Goal: Navigation & Orientation: Go to known website

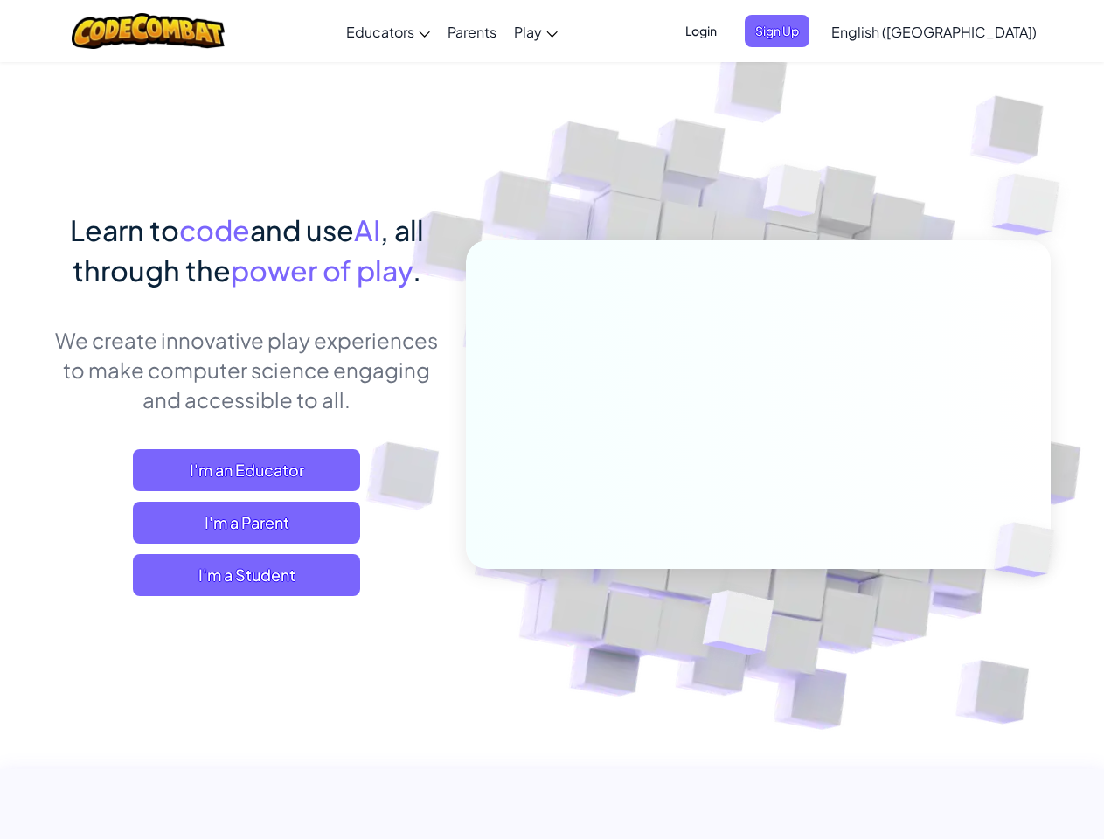
click at [727, 31] on span "Login" at bounding box center [701, 31] width 52 height 32
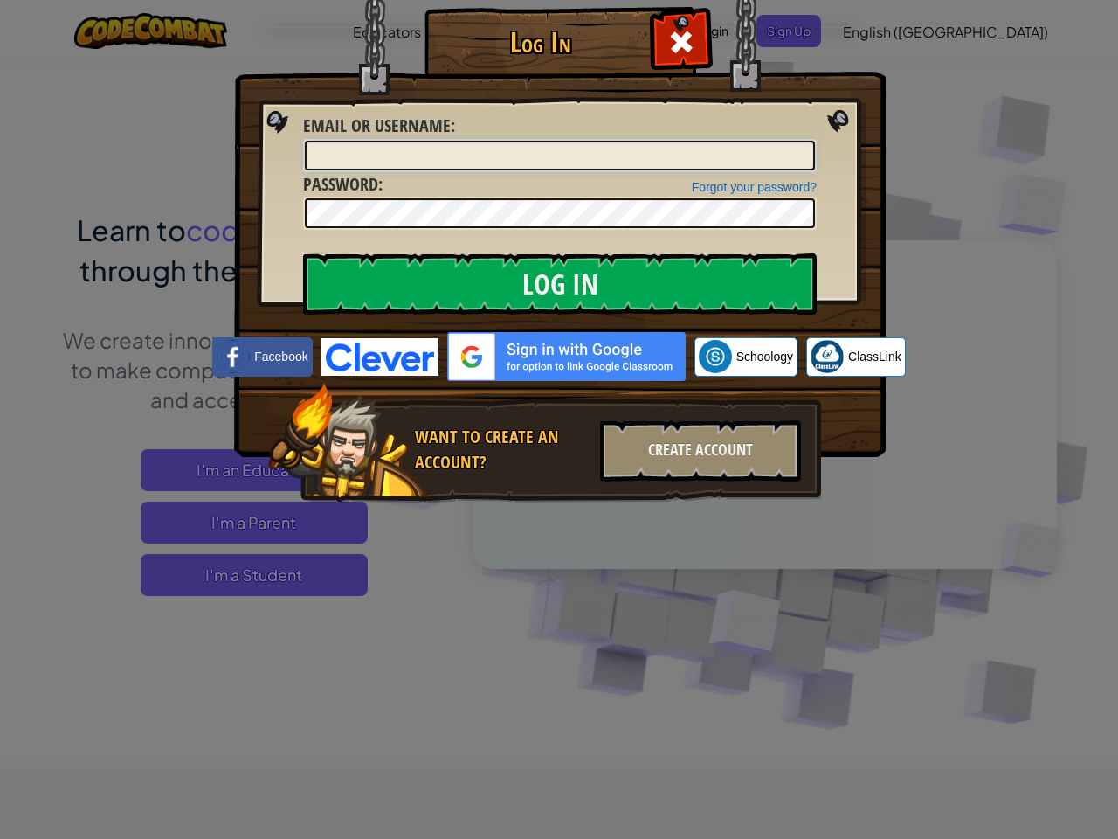
click at [806, 141] on input "Email or Username :" at bounding box center [560, 156] width 510 height 30
click at [883, 31] on div "Log In Unknown Error Email or Username : Forgot your password? Password : Log I…" at bounding box center [559, 419] width 1118 height 839
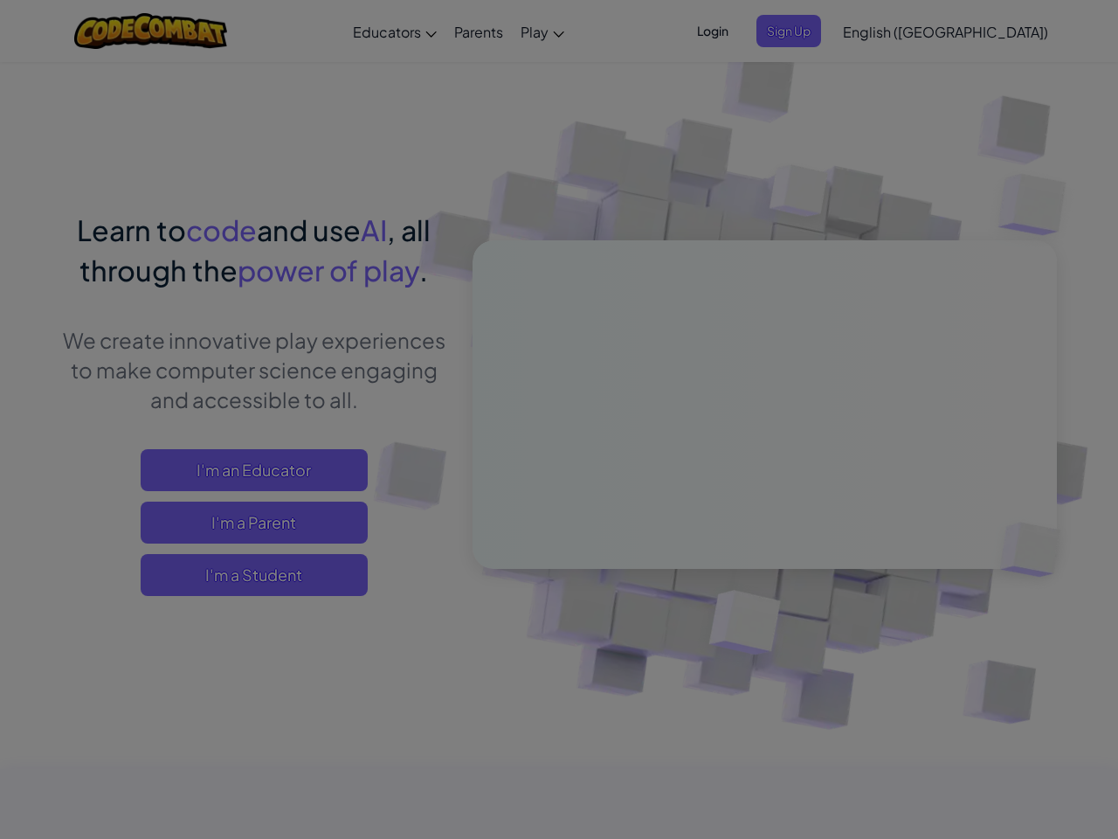
click at [883, 31] on div "Log In Unknown Error Email or Username : Forgot your password? Password : Log I…" at bounding box center [559, 419] width 1118 height 839
click at [977, 31] on div at bounding box center [559, 419] width 1118 height 839
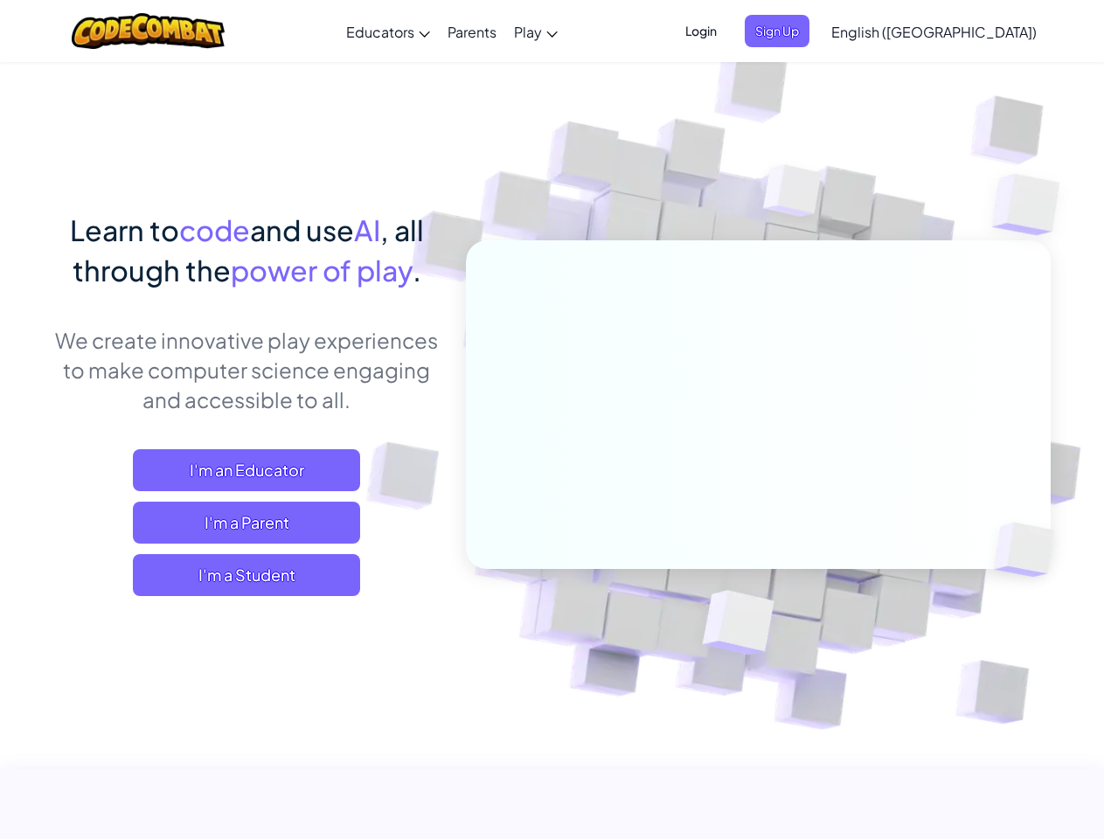
click at [246, 575] on span "I'm a Student" at bounding box center [246, 575] width 227 height 42
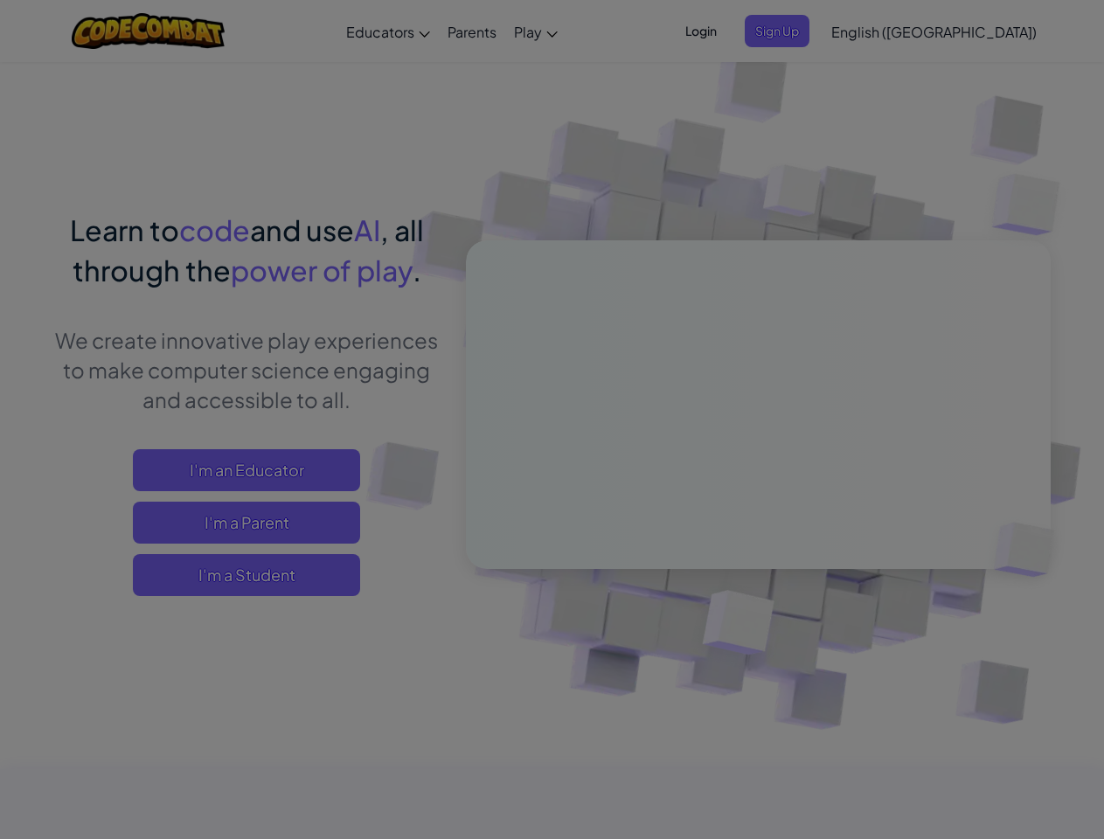
click at [246, 575] on div at bounding box center [552, 419] width 1104 height 839
